Goal: Task Accomplishment & Management: Use online tool/utility

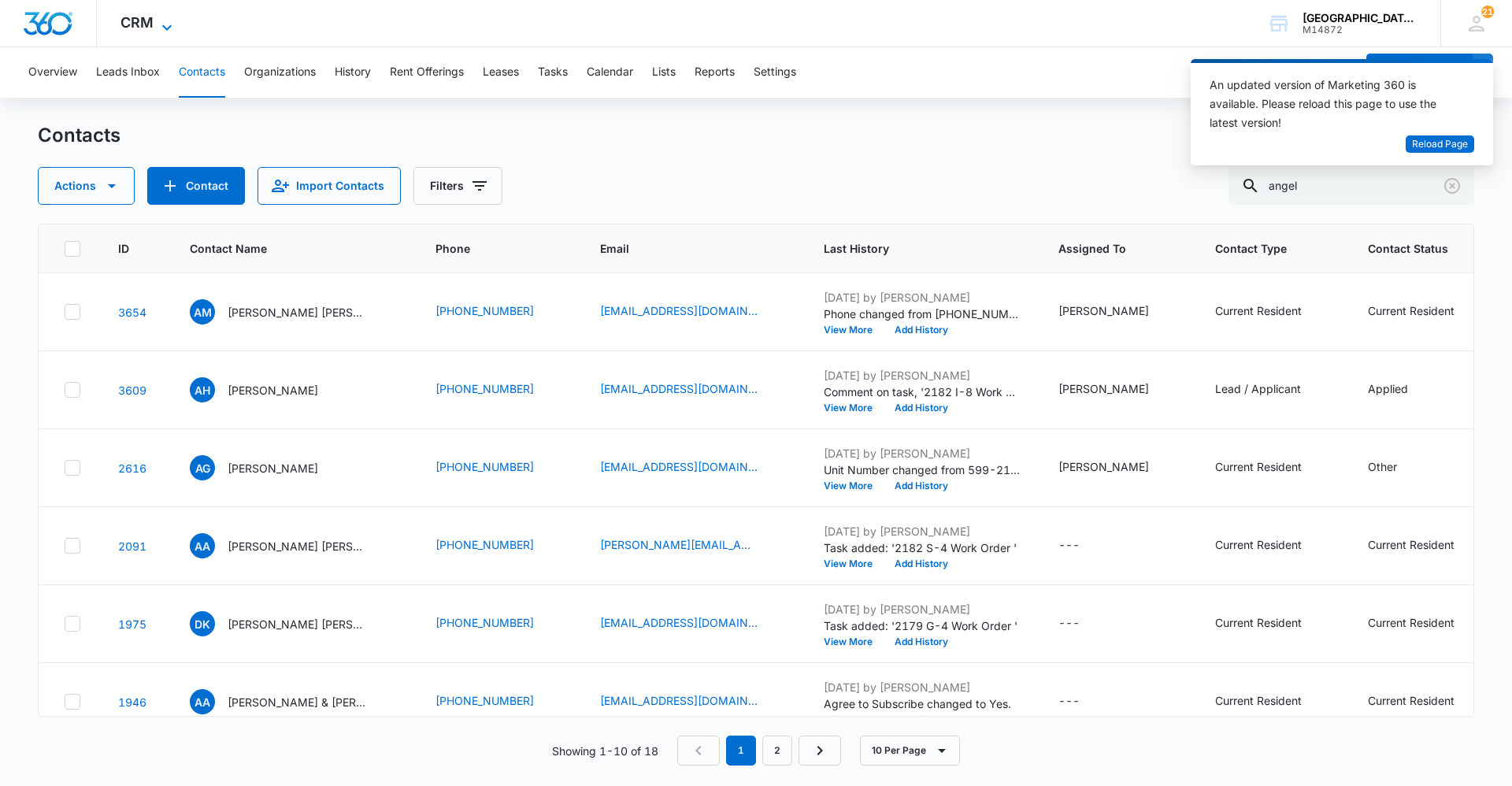
click at [174, 17] on div "CRM Apps Reputation Websites Forms CRM Email Social Content Ads Intelligence Fi…" at bounding box center [149, 23] width 104 height 46
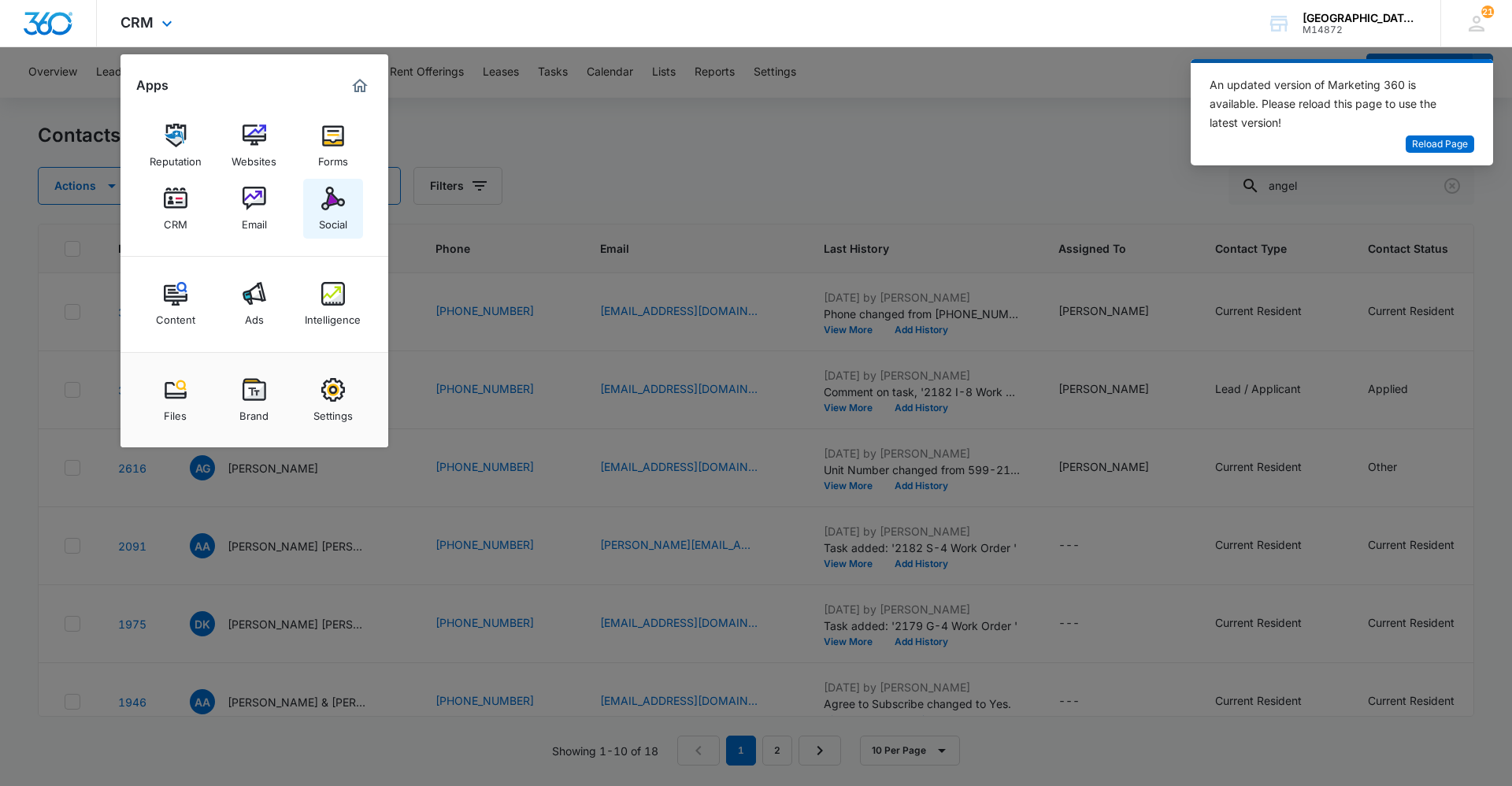
click at [313, 202] on link "Social" at bounding box center [333, 208] width 60 height 60
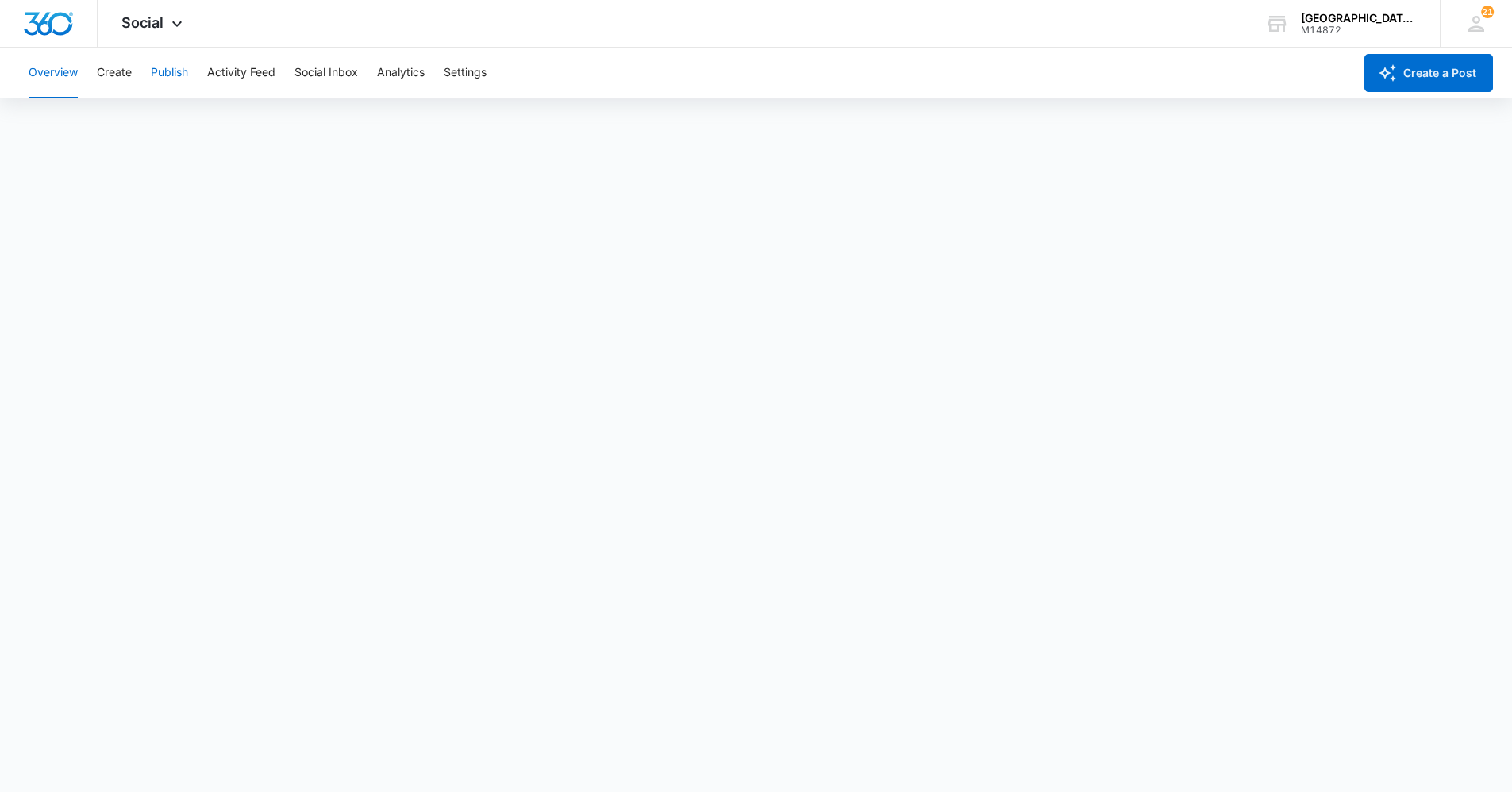
click at [161, 77] on button "Publish" at bounding box center [170, 73] width 37 height 51
click at [110, 57] on button "Create" at bounding box center [114, 73] width 34 height 51
click at [228, 77] on button "Activity Feed" at bounding box center [240, 73] width 68 height 51
click at [150, 66] on div "Overview Create Publish Activity Feed Social Inbox Analytics Settings" at bounding box center [686, 73] width 1334 height 51
click at [153, 68] on button "Publish" at bounding box center [170, 73] width 37 height 51
